Goal: Transaction & Acquisition: Purchase product/service

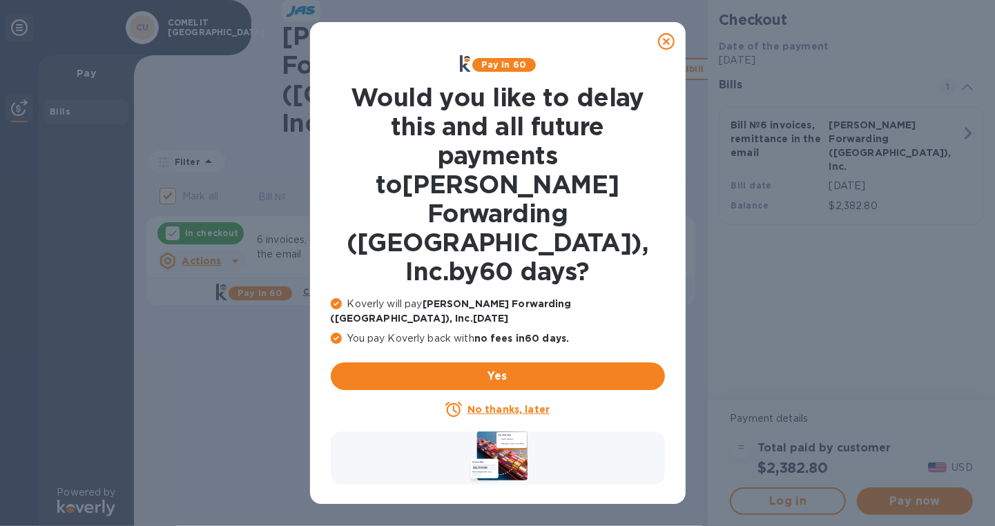
click at [661, 39] on icon at bounding box center [666, 41] width 17 height 17
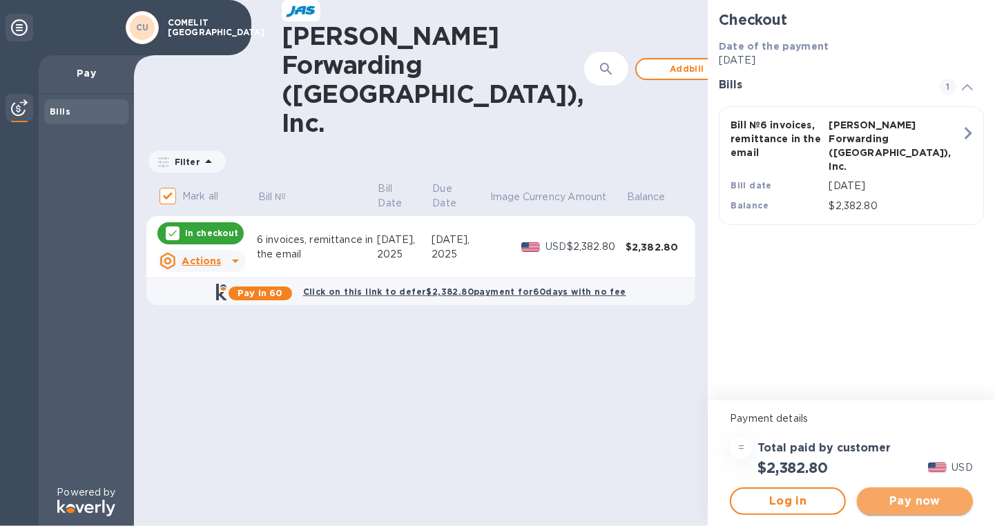
click at [898, 494] on span "Pay now" at bounding box center [915, 501] width 94 height 17
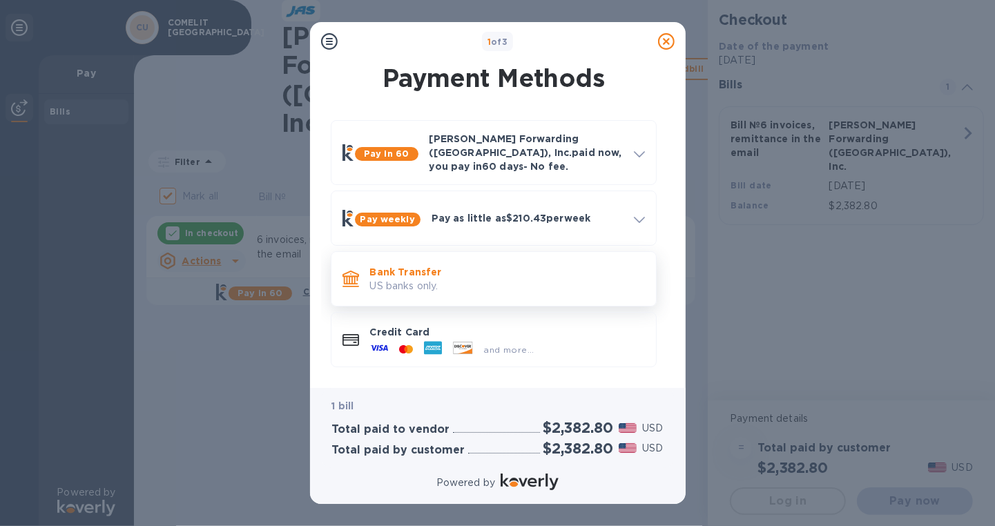
click at [450, 280] on p "US banks only." at bounding box center [507, 286] width 275 height 15
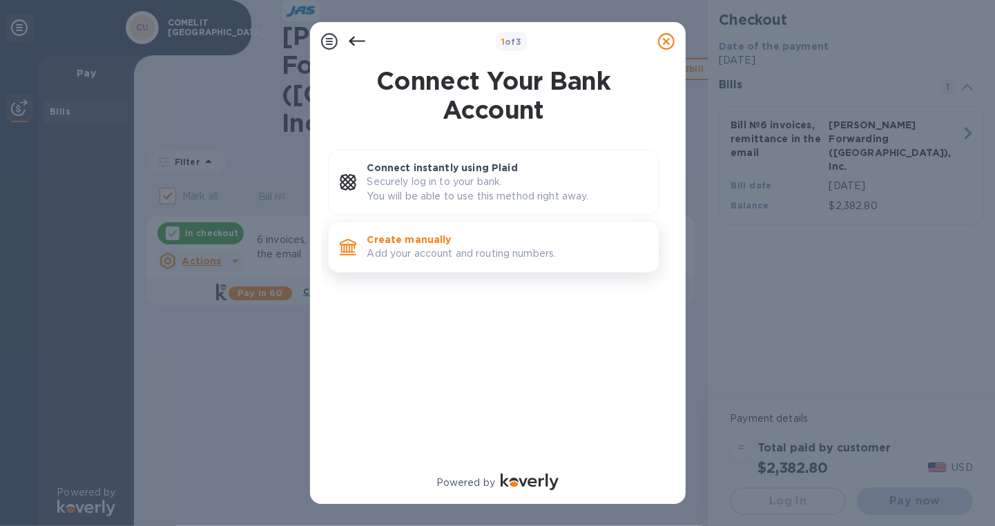
click at [419, 258] on p "Add your account and routing numbers." at bounding box center [508, 254] width 280 height 15
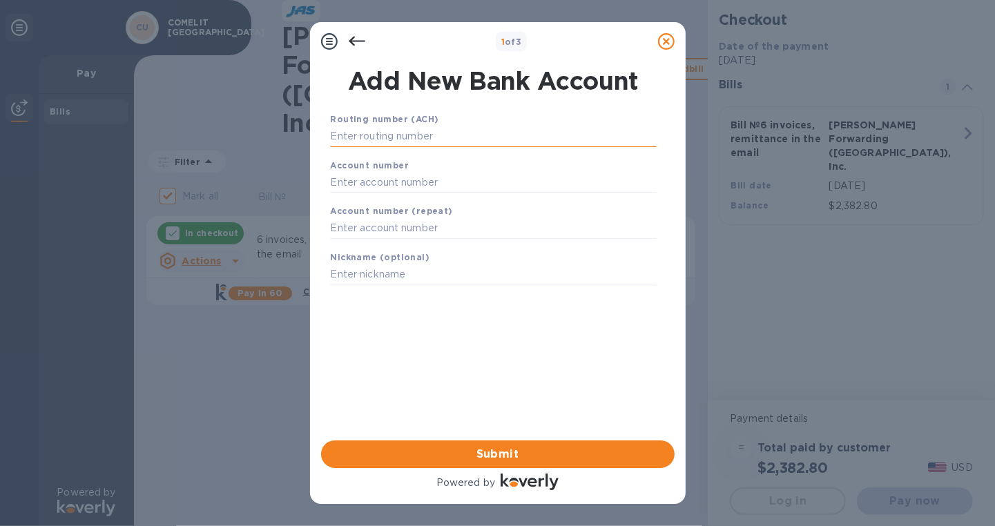
click at [346, 138] on input "text" at bounding box center [494, 136] width 326 height 21
click at [376, 135] on input "text" at bounding box center [494, 136] width 326 height 21
paste input "121000358"
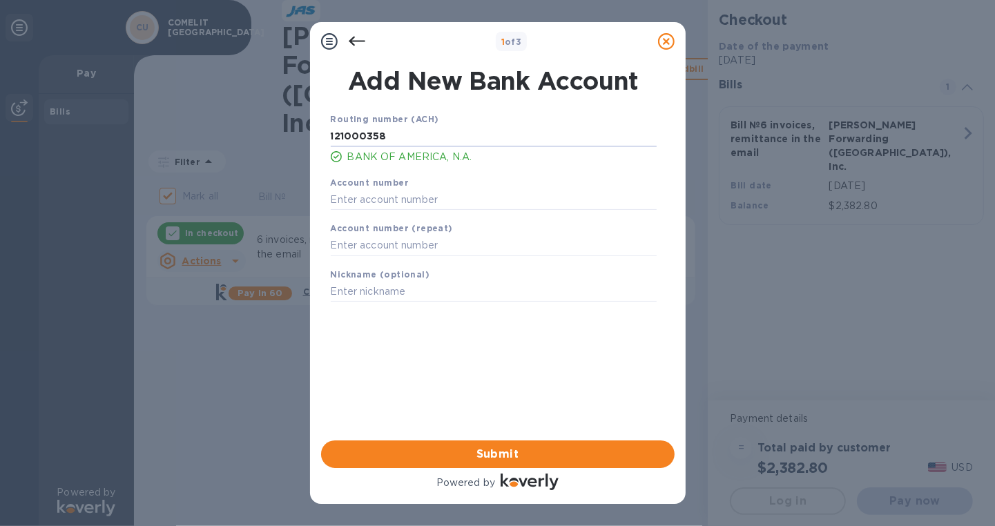
type input "121000358"
click at [363, 202] on input "text" at bounding box center [494, 199] width 326 height 21
paste input "325088785006"
type input "325088785006"
click at [376, 248] on input "text" at bounding box center [494, 246] width 326 height 21
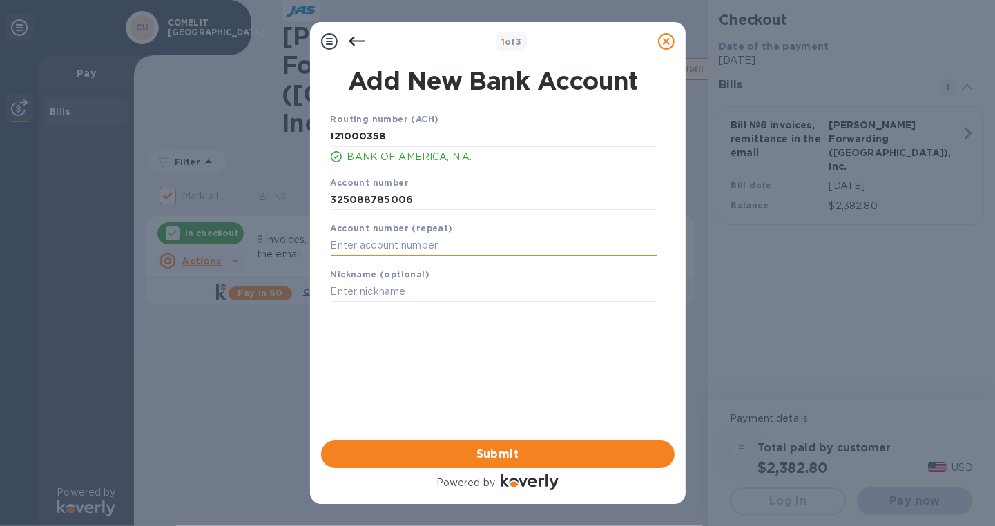
paste input "325088785006"
type input "325088785006"
click at [365, 298] on input "text" at bounding box center [494, 292] width 326 height 21
type input "BOA"
click at [473, 447] on span "Submit" at bounding box center [498, 454] width 332 height 17
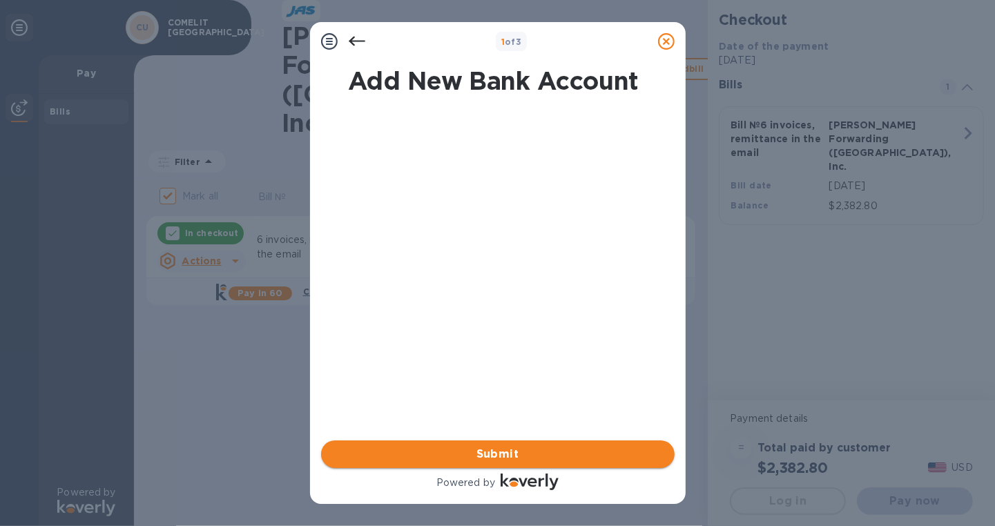
click at [524, 446] on button "Submit" at bounding box center [498, 455] width 354 height 28
